Goal: Navigation & Orientation: Find specific page/section

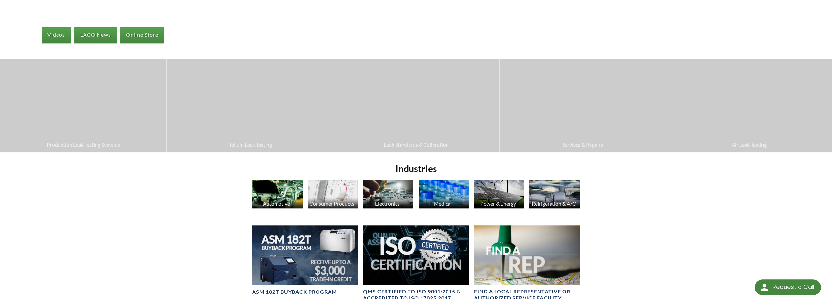
scroll to position [232, 0]
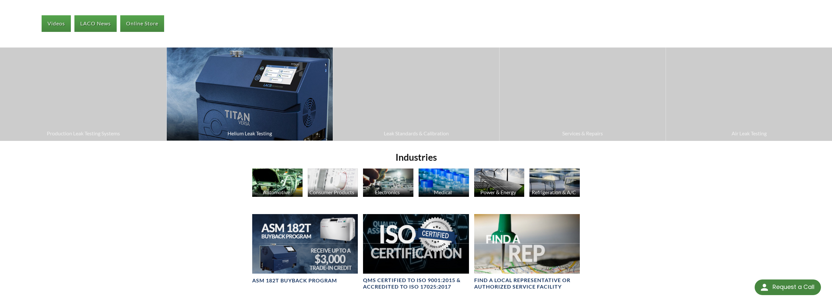
click at [241, 111] on img at bounding box center [250, 93] width 166 height 93
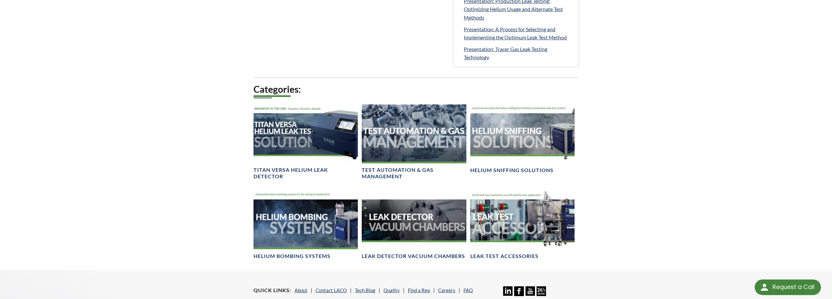
scroll to position [398, 0]
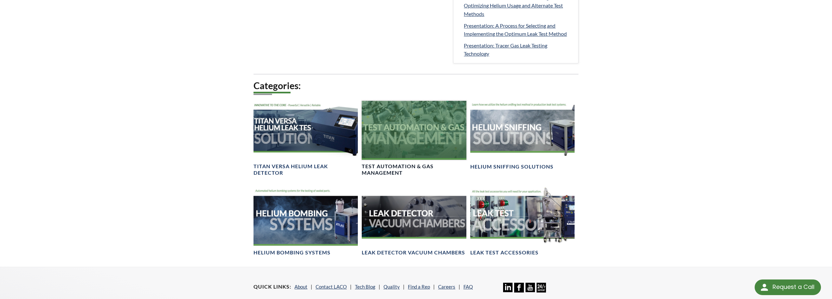
click at [382, 164] on h4 "Test Automation & Gas Management" at bounding box center [414, 170] width 104 height 14
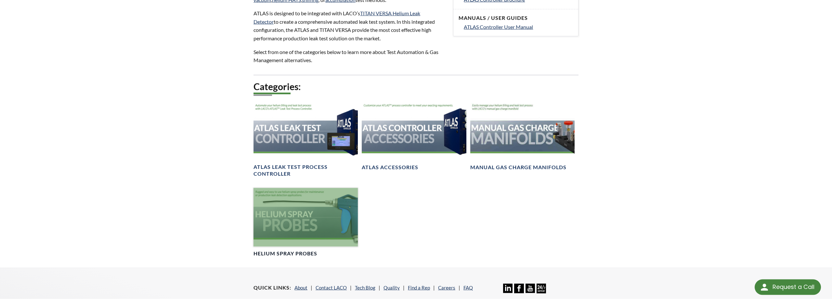
scroll to position [265, 0]
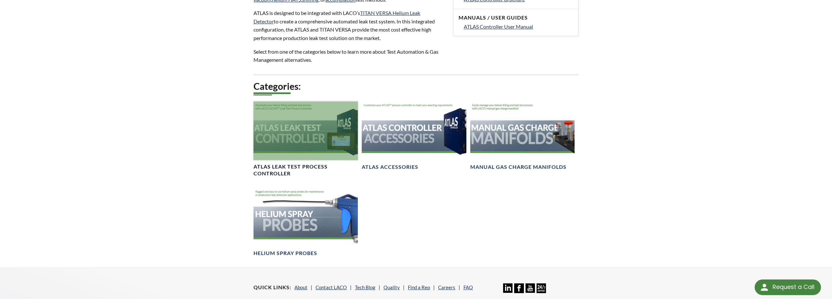
click at [274, 165] on h4 "ATLAS Leak Test Process Controller" at bounding box center [306, 170] width 104 height 14
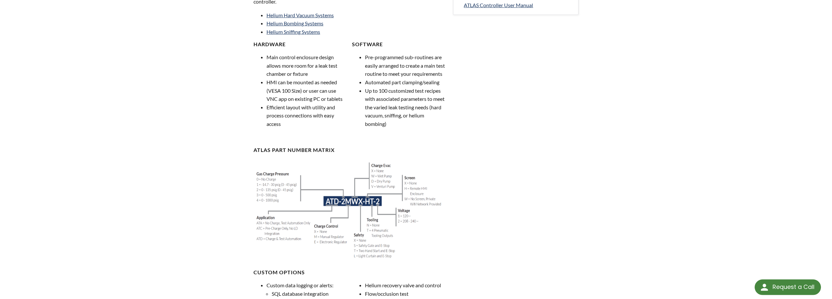
scroll to position [398, 0]
